Goal: Task Accomplishment & Management: Complete application form

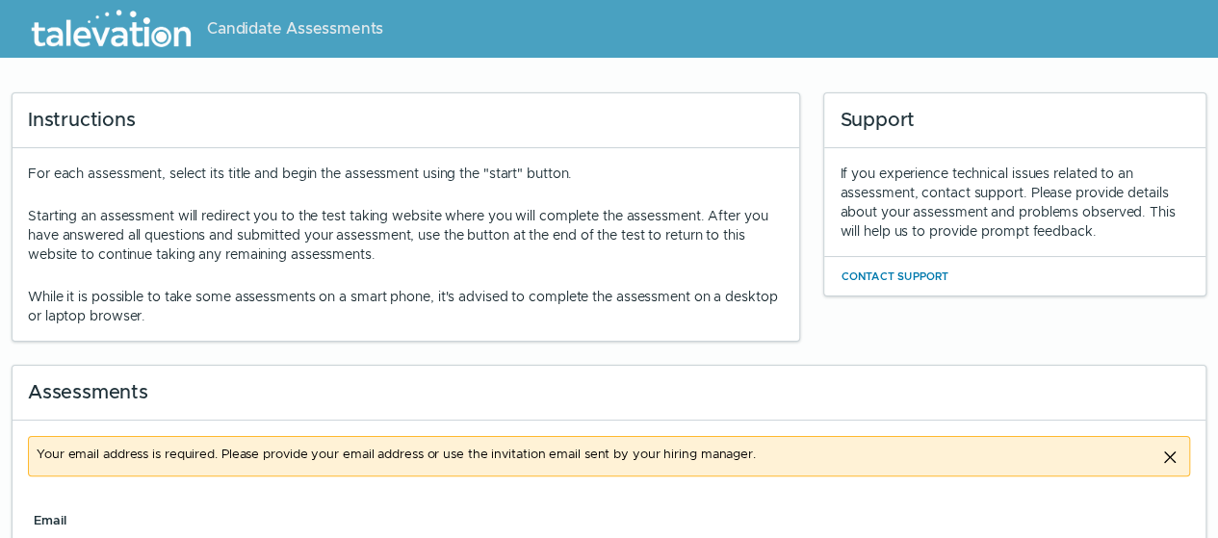
scroll to position [91, 0]
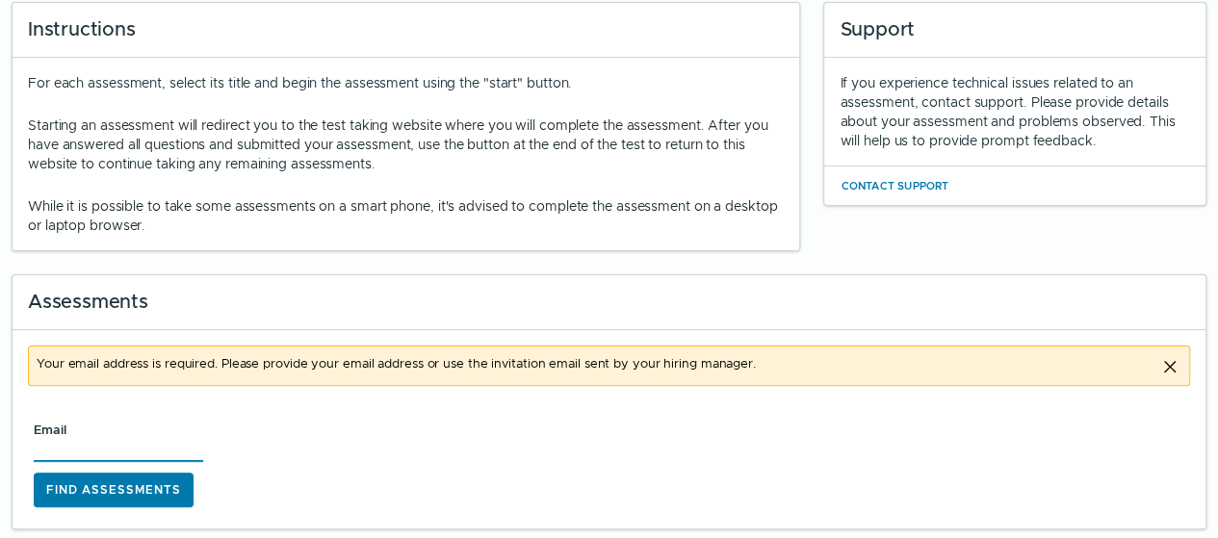
click at [94, 441] on input "Email" at bounding box center [118, 449] width 169 height 23
type input "[EMAIL_ADDRESS][DOMAIN_NAME]"
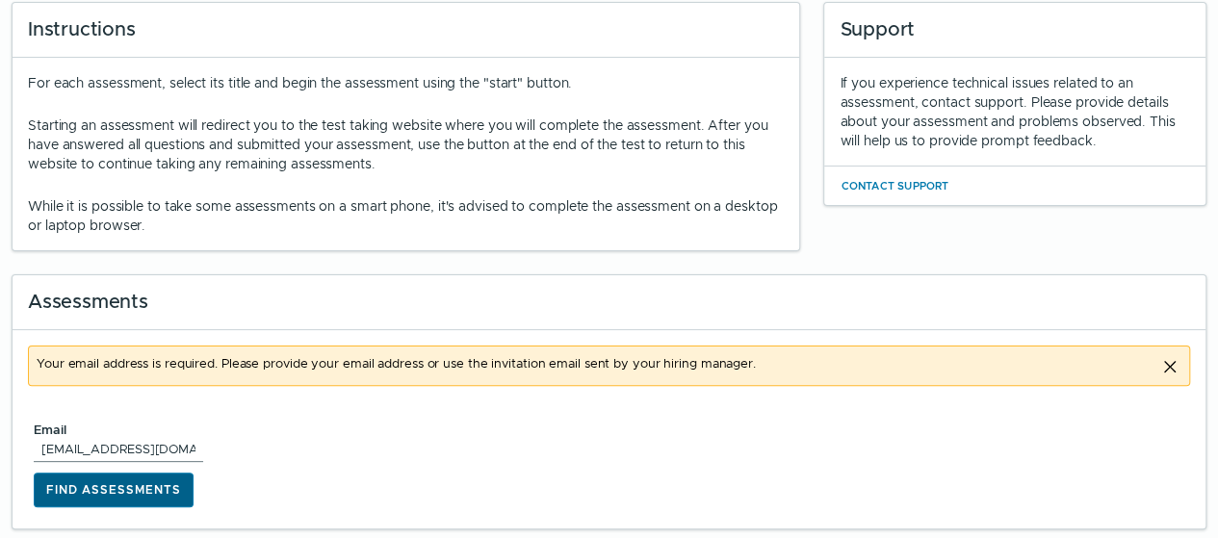
click at [125, 486] on button "Find Assessments" at bounding box center [114, 490] width 160 height 35
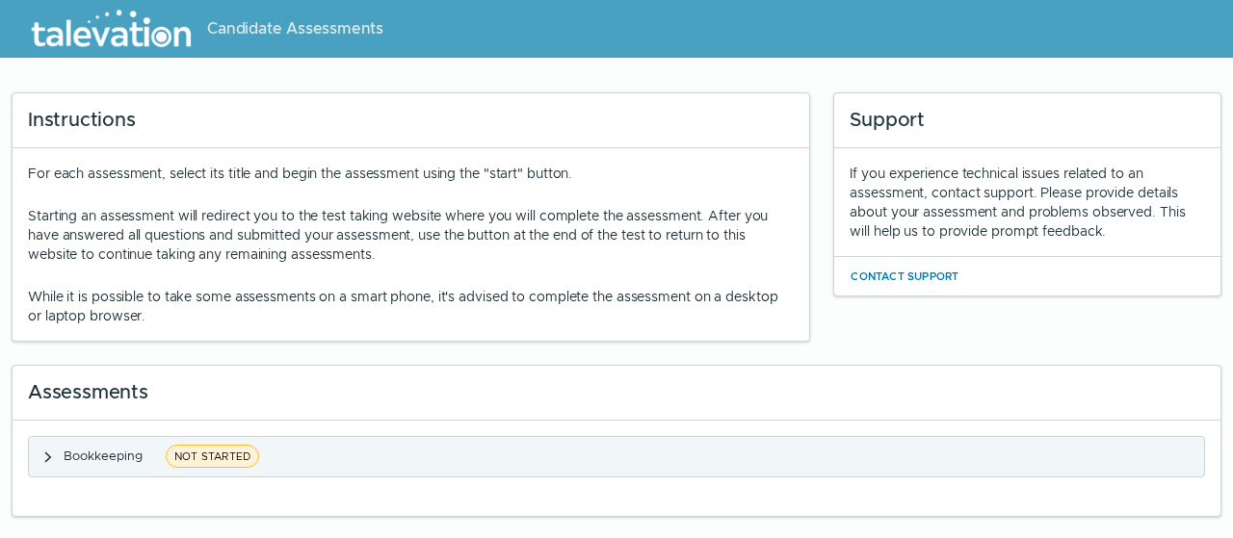
click at [150, 447] on clr-accordion-title "Bookkeeping NOT STARTED" at bounding box center [164, 457] width 201 height 24
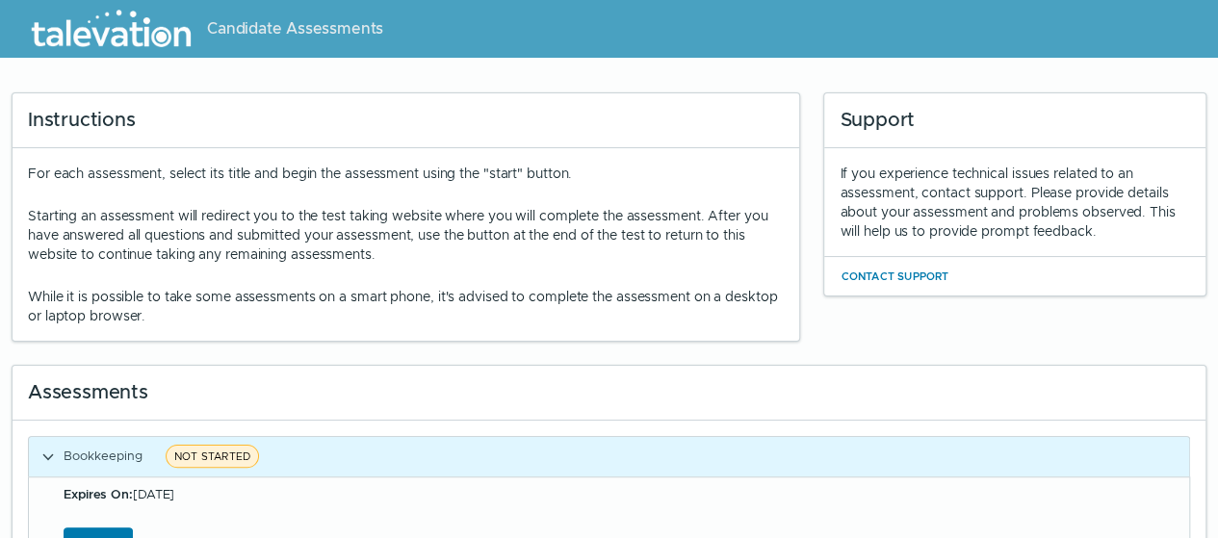
scroll to position [104, 0]
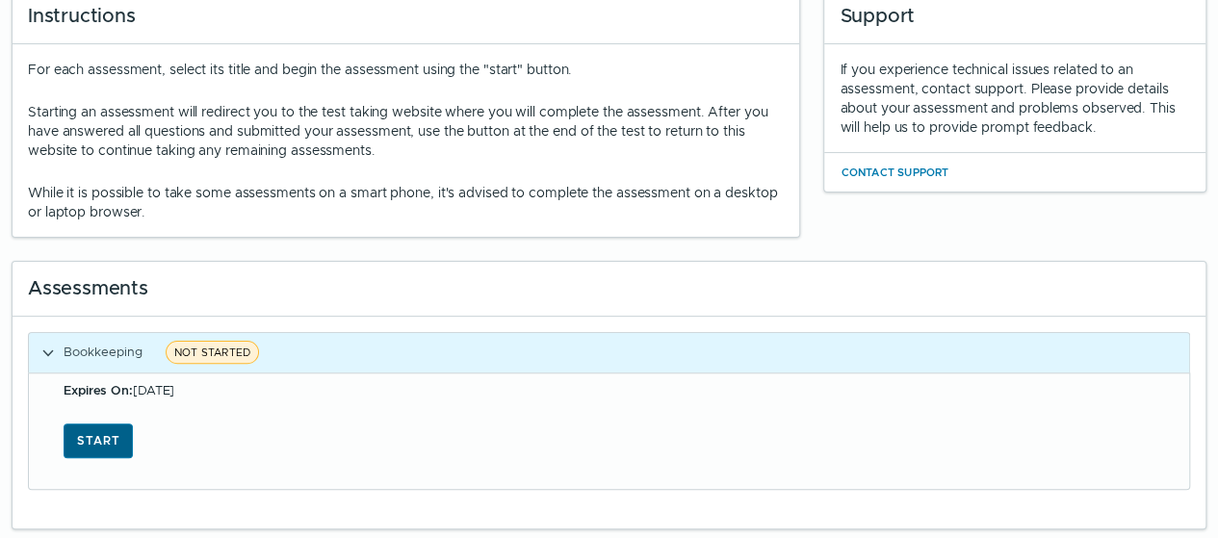
click at [117, 444] on button "Start" at bounding box center [98, 441] width 69 height 35
